Goal: Task Accomplishment & Management: Manage account settings

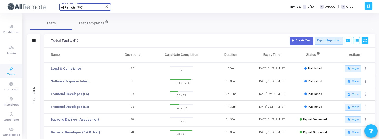
scroll to position [1, 0]
click at [365, 41] on icon at bounding box center [366, 41] width 4 height 4
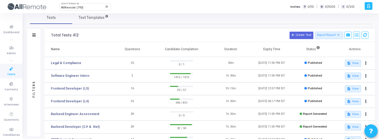
scroll to position [6, 0]
click at [365, 35] on icon at bounding box center [366, 35] width 4 height 4
click at [76, 102] on link "Frontend Developer (L4)" at bounding box center [70, 100] width 38 height 5
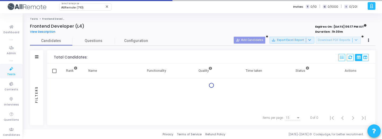
click at [42, 90] on div "Filters" at bounding box center [36, 93] width 13 height 61
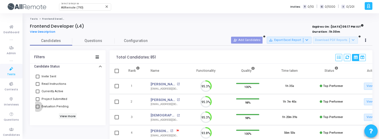
click at [59, 108] on span "Evaluation Pending" at bounding box center [55, 106] width 27 height 6
click at [38, 108] on input "Evaluation Pending" at bounding box center [37, 108] width 0 height 0
checkbox input "true"
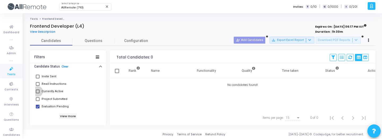
click at [48, 92] on span "Currently Active" at bounding box center [53, 91] width 22 height 6
click at [38, 93] on input "Currently Active" at bounding box center [37, 93] width 0 height 0
checkbox input "true"
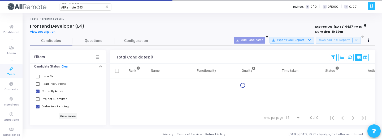
click at [48, 86] on span "Read Instructions" at bounding box center [54, 84] width 25 height 6
click at [38, 86] on input "Read Instructions" at bounding box center [37, 86] width 0 height 0
checkbox input "true"
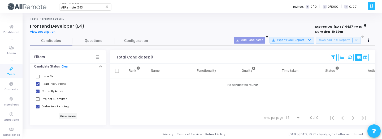
click at [51, 74] on span "Invite Sent" at bounding box center [49, 76] width 15 height 6
click at [38, 78] on input "Invite Sent" at bounding box center [37, 78] width 0 height 0
checkbox input "true"
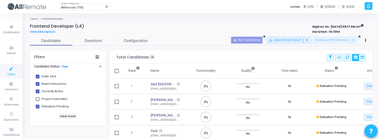
click at [55, 109] on span "Evaluation Pending" at bounding box center [55, 106] width 27 height 6
click at [38, 108] on input "Evaluation Pending" at bounding box center [37, 108] width 0 height 0
checkbox input "false"
